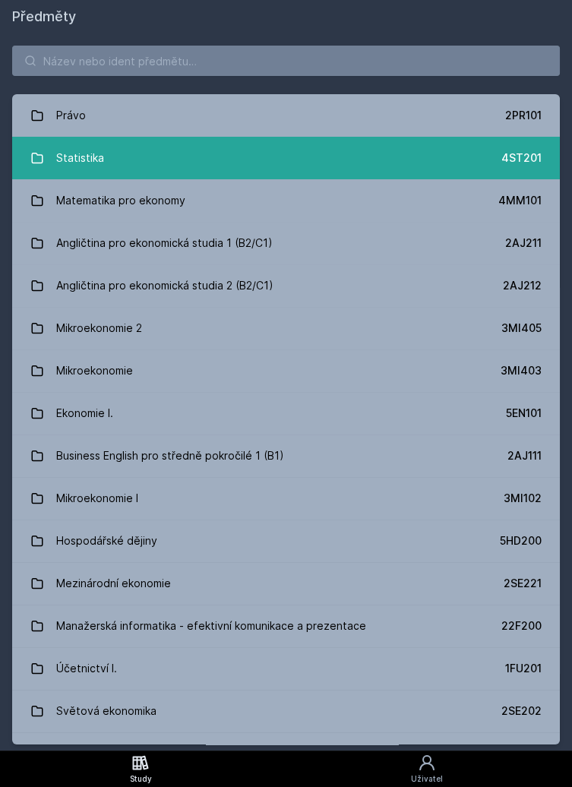
click at [157, 157] on link "Statistika 4ST201" at bounding box center [286, 158] width 548 height 43
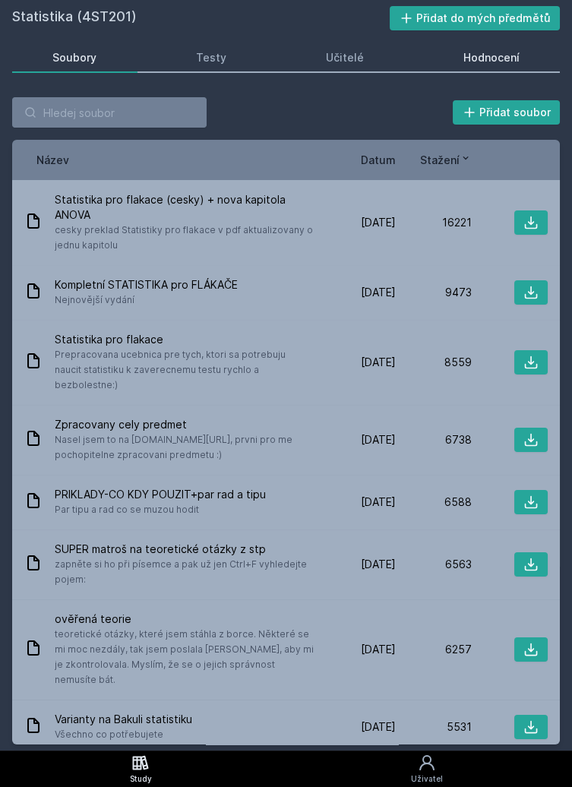
click at [485, 52] on div "Hodnocení" at bounding box center [491, 57] width 56 height 15
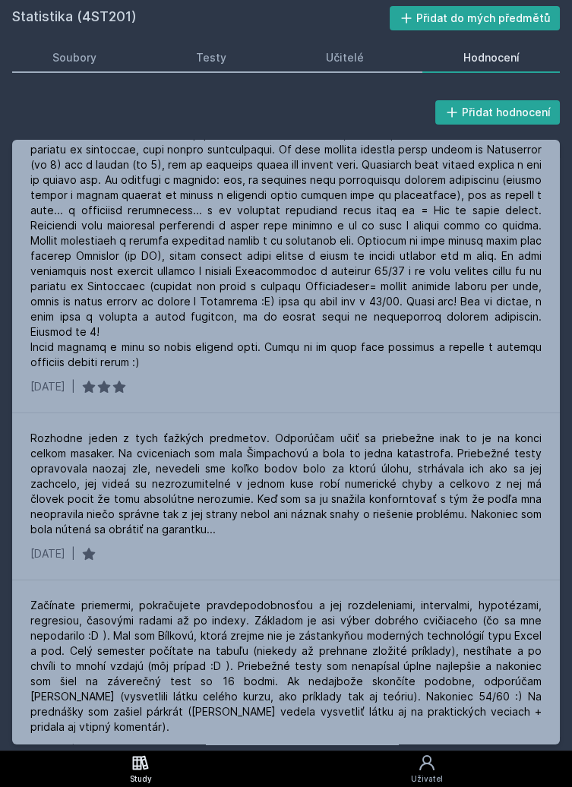
scroll to position [1141, 0]
